Goal: Book appointment/travel/reservation

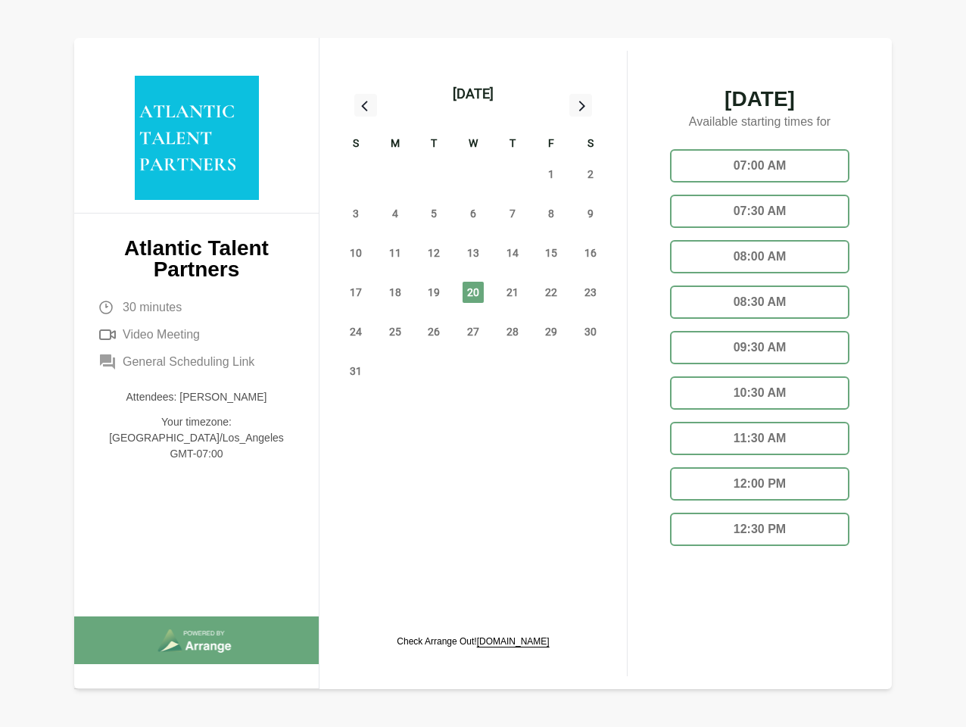
click at [473, 236] on div "13" at bounding box center [473, 252] width 39 height 39
click at [473, 94] on div "[DATE]" at bounding box center [473, 93] width 41 height 21
click at [356, 174] on div "27" at bounding box center [355, 174] width 39 height 39
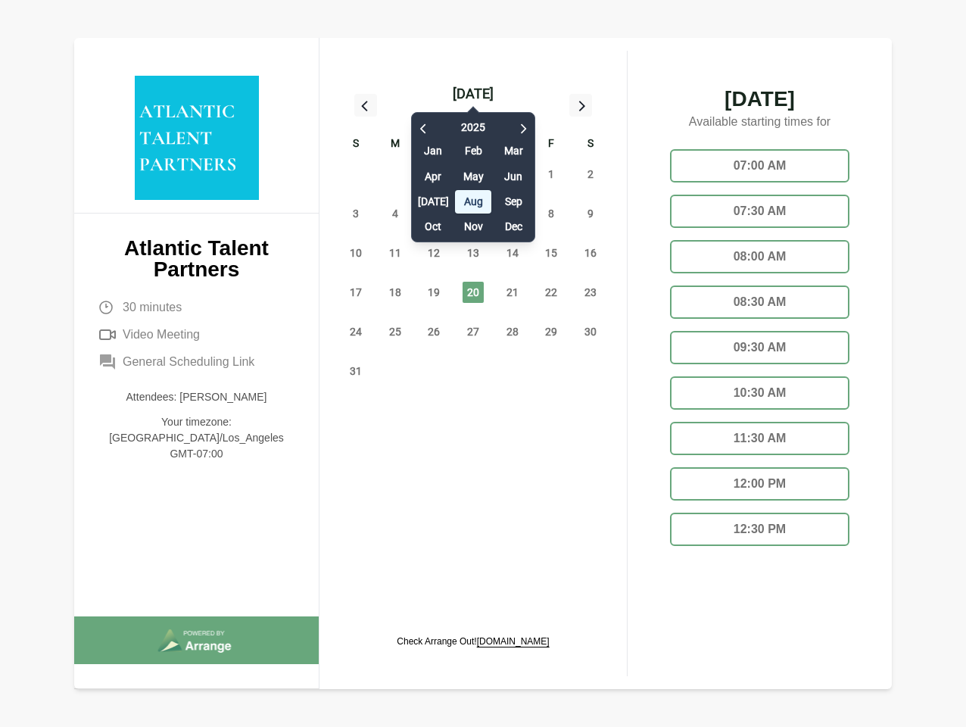
click at [395, 174] on div "28" at bounding box center [395, 174] width 39 height 39
click at [434, 174] on div "[DATE] Feb Mar Apr May Jun [DATE] Aug Sep Oct Nov Dec" at bounding box center [473, 174] width 124 height 138
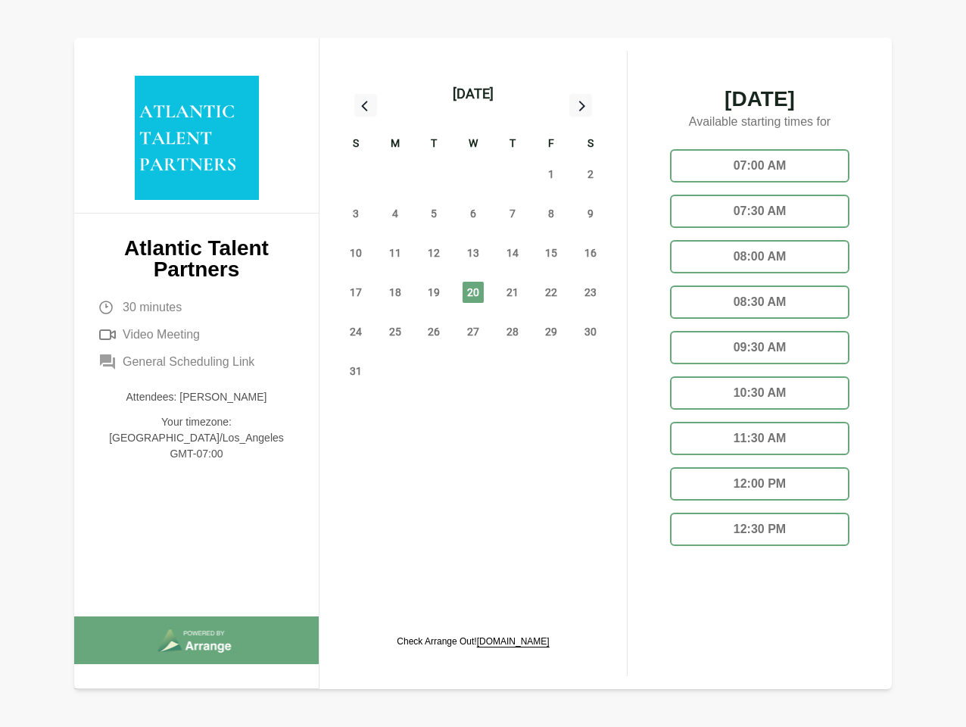
click at [473, 174] on div "30" at bounding box center [473, 174] width 39 height 39
click at [513, 174] on div "31" at bounding box center [512, 174] width 39 height 39
click at [551, 174] on span "1" at bounding box center [551, 174] width 21 height 21
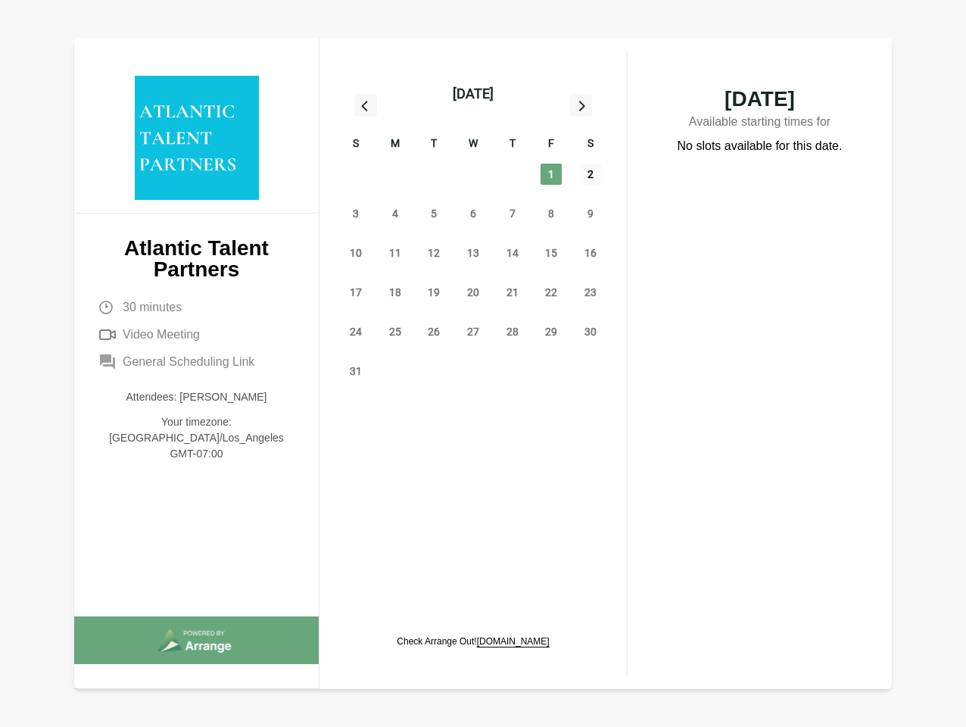
click at [591, 174] on span "2" at bounding box center [590, 174] width 21 height 21
click at [356, 214] on span "3" at bounding box center [355, 213] width 21 height 21
